Goal: Task Accomplishment & Management: Manage account settings

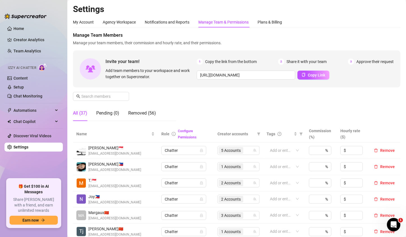
scroll to position [112, 0]
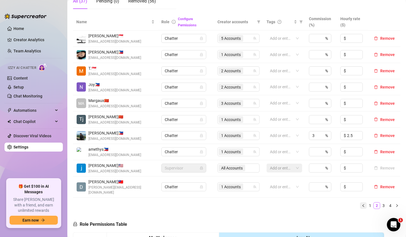
click at [361, 204] on icon "left" at bounding box center [362, 205] width 3 height 3
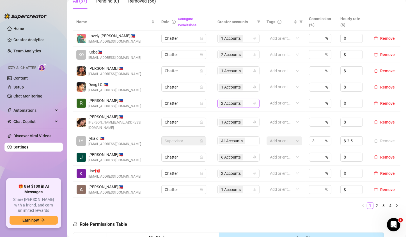
click at [223, 104] on span "2 Accounts" at bounding box center [231, 103] width 20 height 6
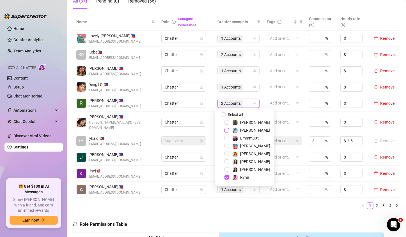
click at [227, 131] on span "Select tree node" at bounding box center [226, 130] width 4 height 4
click at [228, 178] on span "Select tree node" at bounding box center [226, 177] width 4 height 4
drag, startPoint x: 241, startPoint y: 208, endPoint x: 239, endPoint y: 145, distance: 63.4
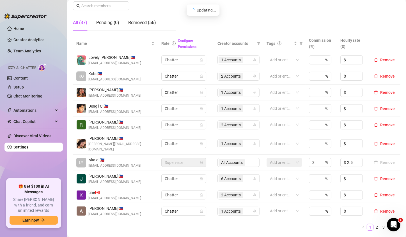
scroll to position [84, 0]
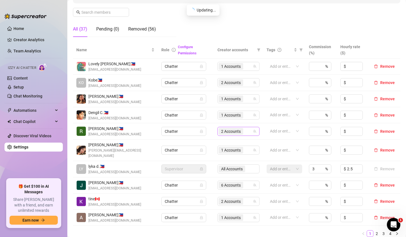
click at [225, 131] on span "2 Accounts" at bounding box center [231, 131] width 20 height 6
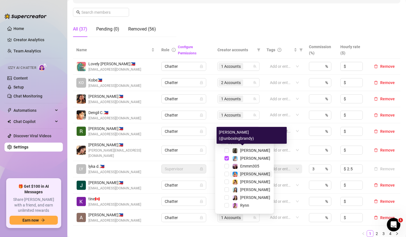
scroll to position [7, 0]
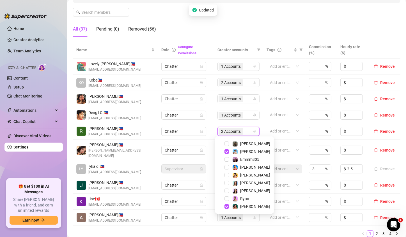
click at [242, 231] on ul "1 2 3 4" at bounding box center [236, 233] width 327 height 7
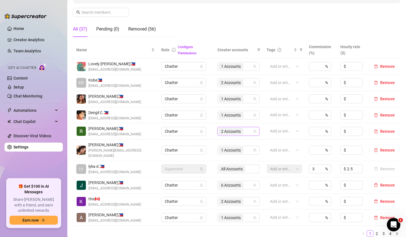
click at [221, 131] on span "2 Accounts" at bounding box center [231, 131] width 20 height 6
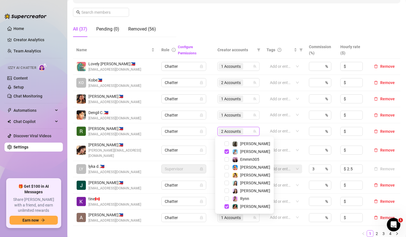
drag, startPoint x: 249, startPoint y: 226, endPoint x: 153, endPoint y: 154, distance: 120.5
click at [249, 230] on ul "1 2 3 4" at bounding box center [236, 233] width 327 height 7
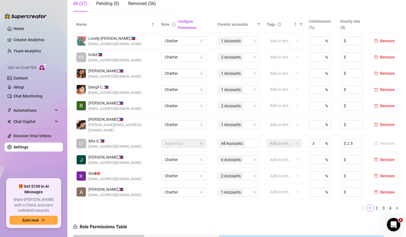
scroll to position [140, 0]
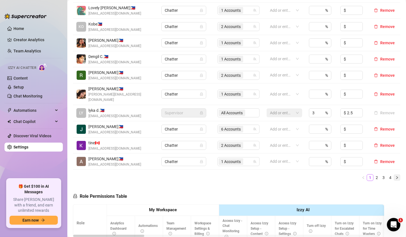
click at [395, 176] on icon "right" at bounding box center [396, 177] width 3 height 3
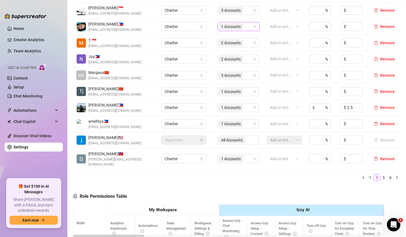
click at [228, 28] on span "1 Accounts" at bounding box center [231, 27] width 20 height 6
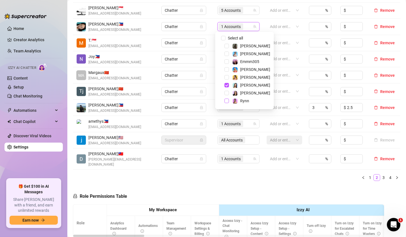
click at [225, 100] on span "Select tree node" at bounding box center [226, 101] width 4 height 4
click at [245, 177] on div "Name Role Configure Permissions Creator accounts Tags Commission (%) Hourly rat…" at bounding box center [236, 85] width 327 height 200
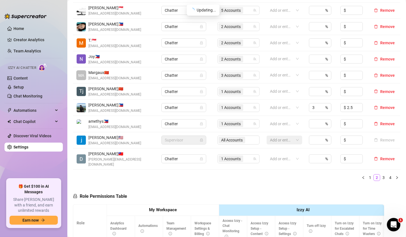
scroll to position [56, 0]
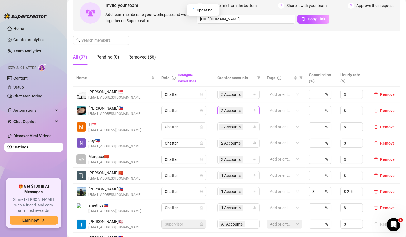
click at [225, 111] on span "2 Accounts" at bounding box center [231, 111] width 20 height 6
click at [219, 44] on div "Manage Team Members Manage your team members, their commission and hourly rate,…" at bounding box center [236, 23] width 327 height 94
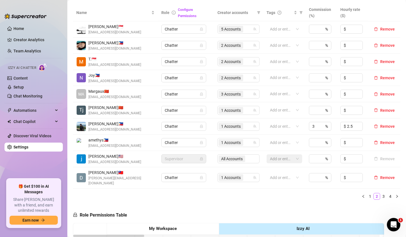
scroll to position [140, 0]
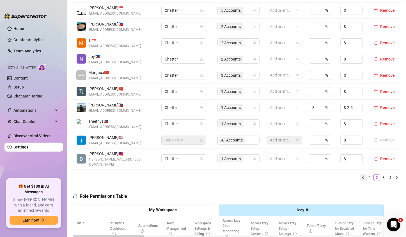
click at [361, 176] on icon "left" at bounding box center [362, 177] width 3 height 3
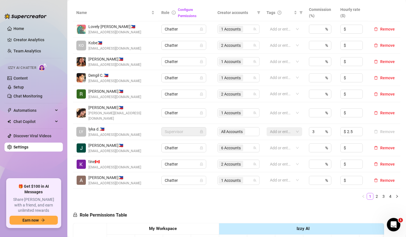
scroll to position [112, 0]
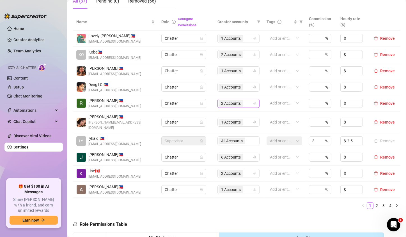
click at [221, 104] on span "2 Accounts" at bounding box center [231, 103] width 20 height 6
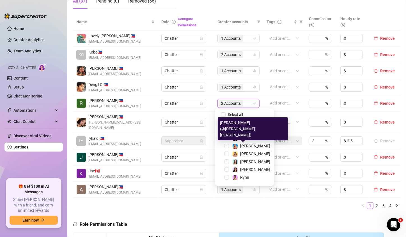
scroll to position [7, 0]
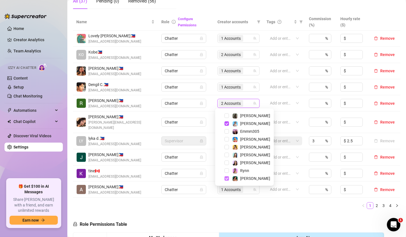
click at [227, 179] on span "Select tree node" at bounding box center [226, 178] width 4 height 4
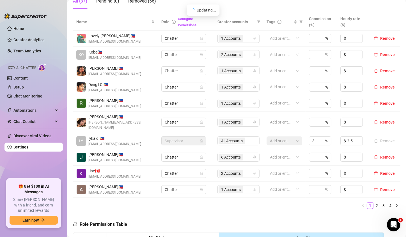
click at [230, 102] on span "1 Accounts" at bounding box center [231, 103] width 20 height 6
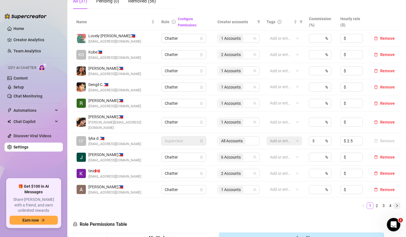
click at [395, 204] on icon "right" at bounding box center [396, 205] width 3 height 3
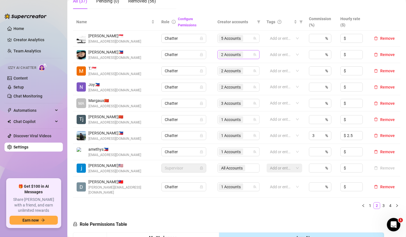
click at [222, 56] on span "2 Accounts" at bounding box center [231, 55] width 20 height 6
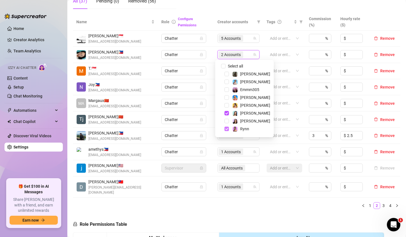
click at [226, 129] on span "Select tree node" at bounding box center [226, 129] width 4 height 4
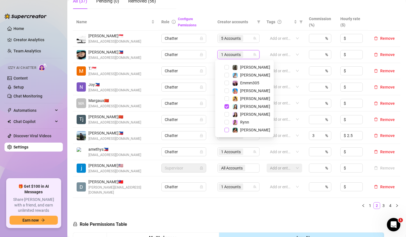
click at [226, 129] on span "Select tree node" at bounding box center [226, 130] width 4 height 4
click at [235, 203] on ul "1 2 3 4" at bounding box center [236, 205] width 327 height 7
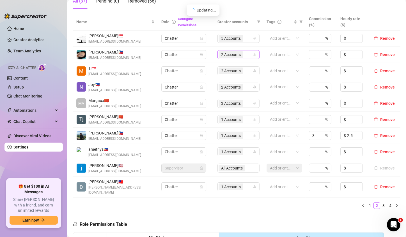
click at [232, 55] on span "2 Accounts" at bounding box center [231, 55] width 20 height 6
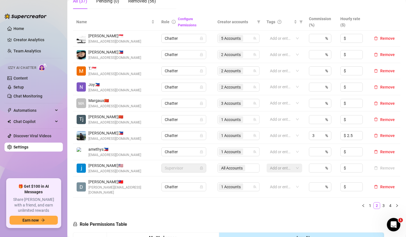
scroll to position [0, 0]
